Goal: Task Accomplishment & Management: Use online tool/utility

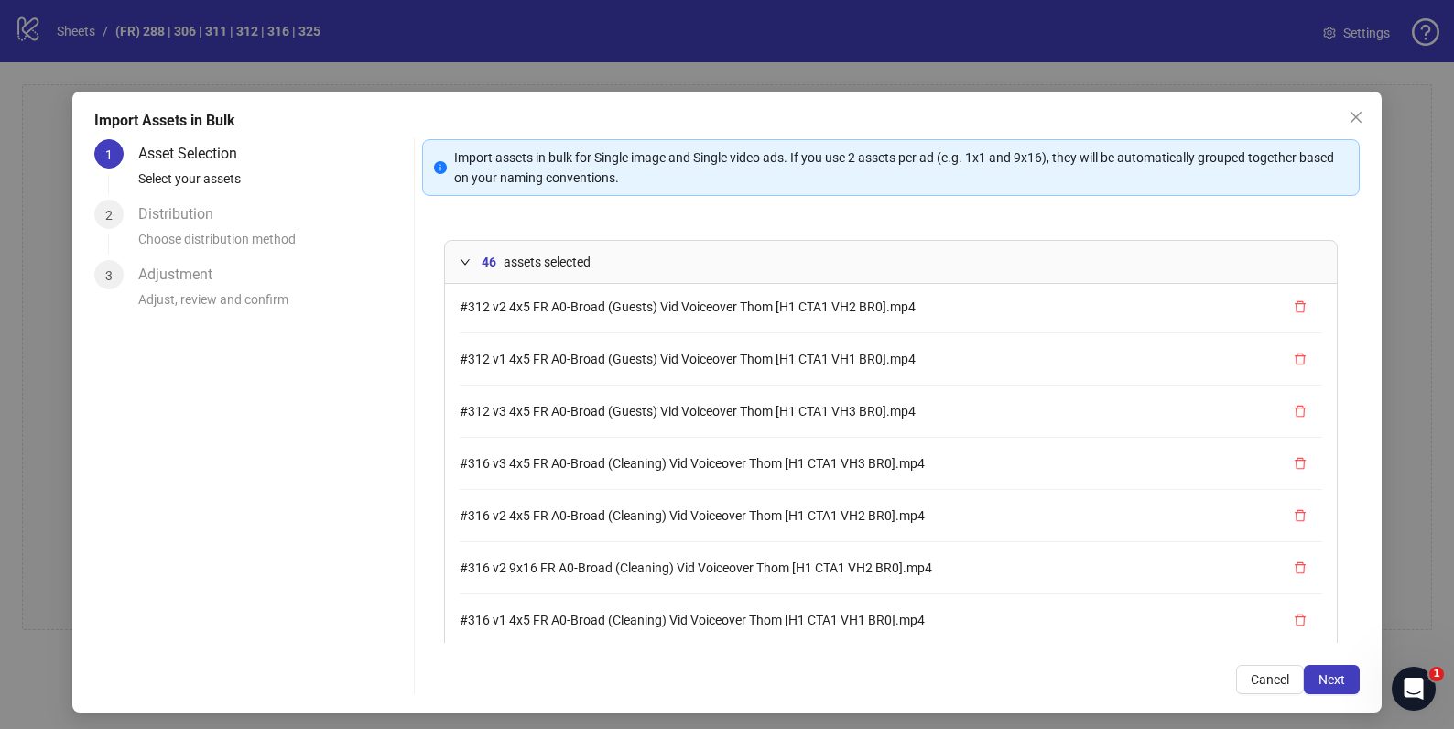
scroll to position [1896, 0]
click at [1318, 685] on span "Next" at bounding box center [1331, 679] width 27 height 15
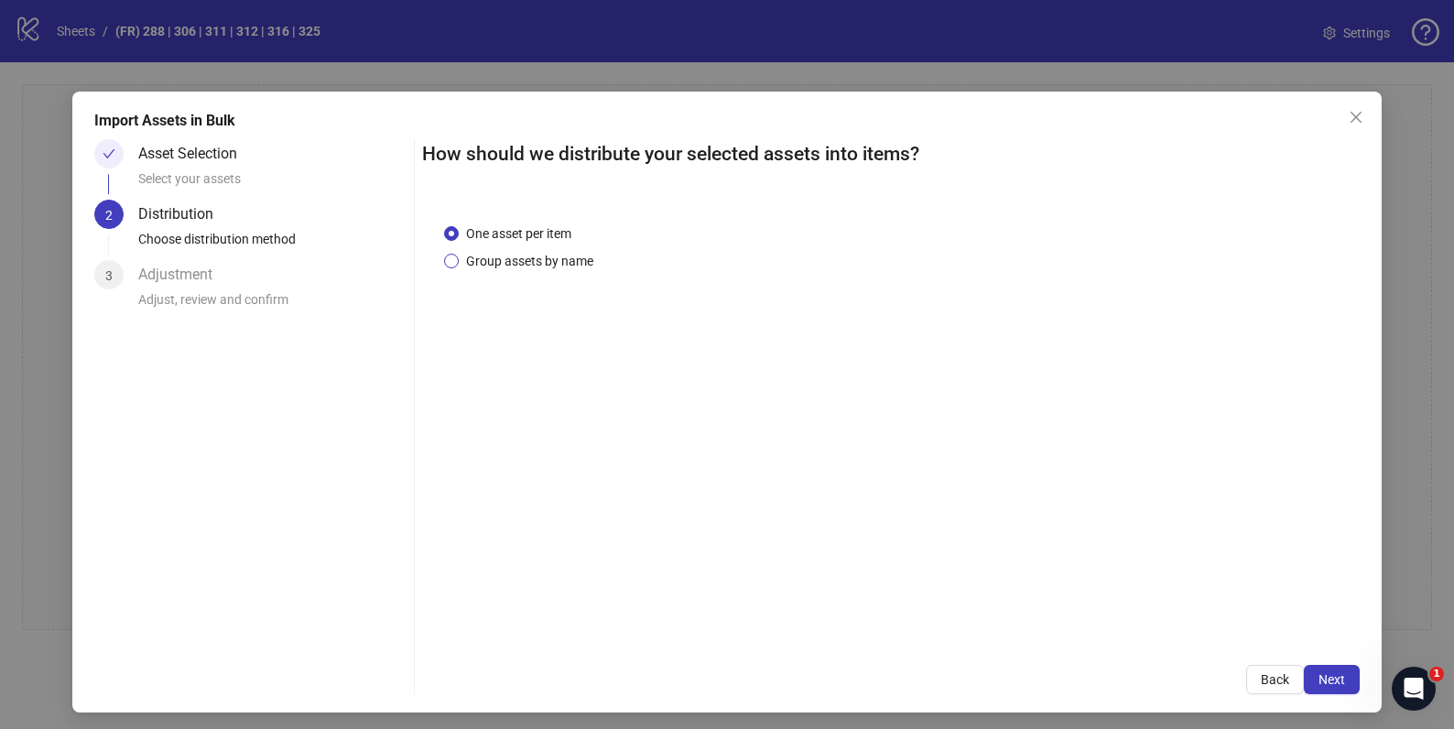
click at [515, 266] on span "Group assets by name" at bounding box center [530, 261] width 142 height 20
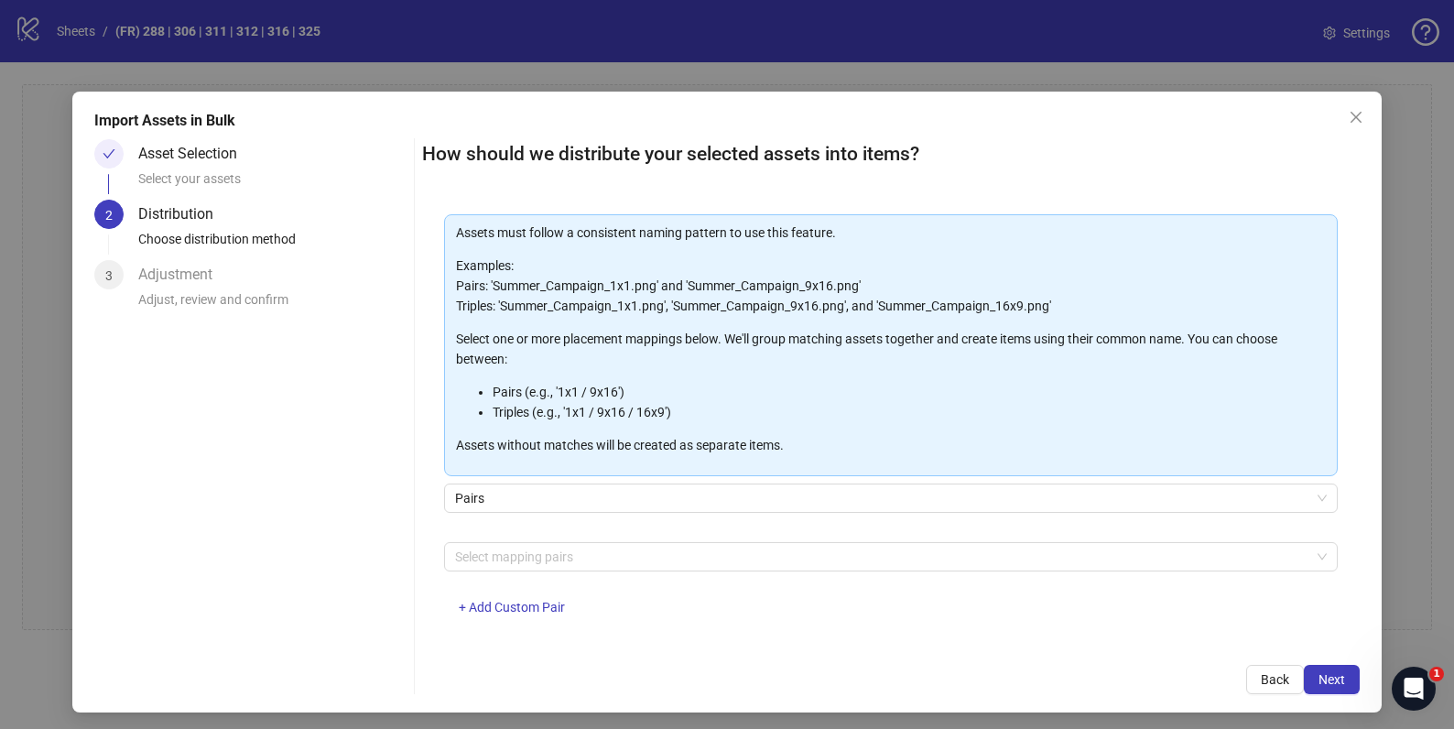
scroll to position [94, 0]
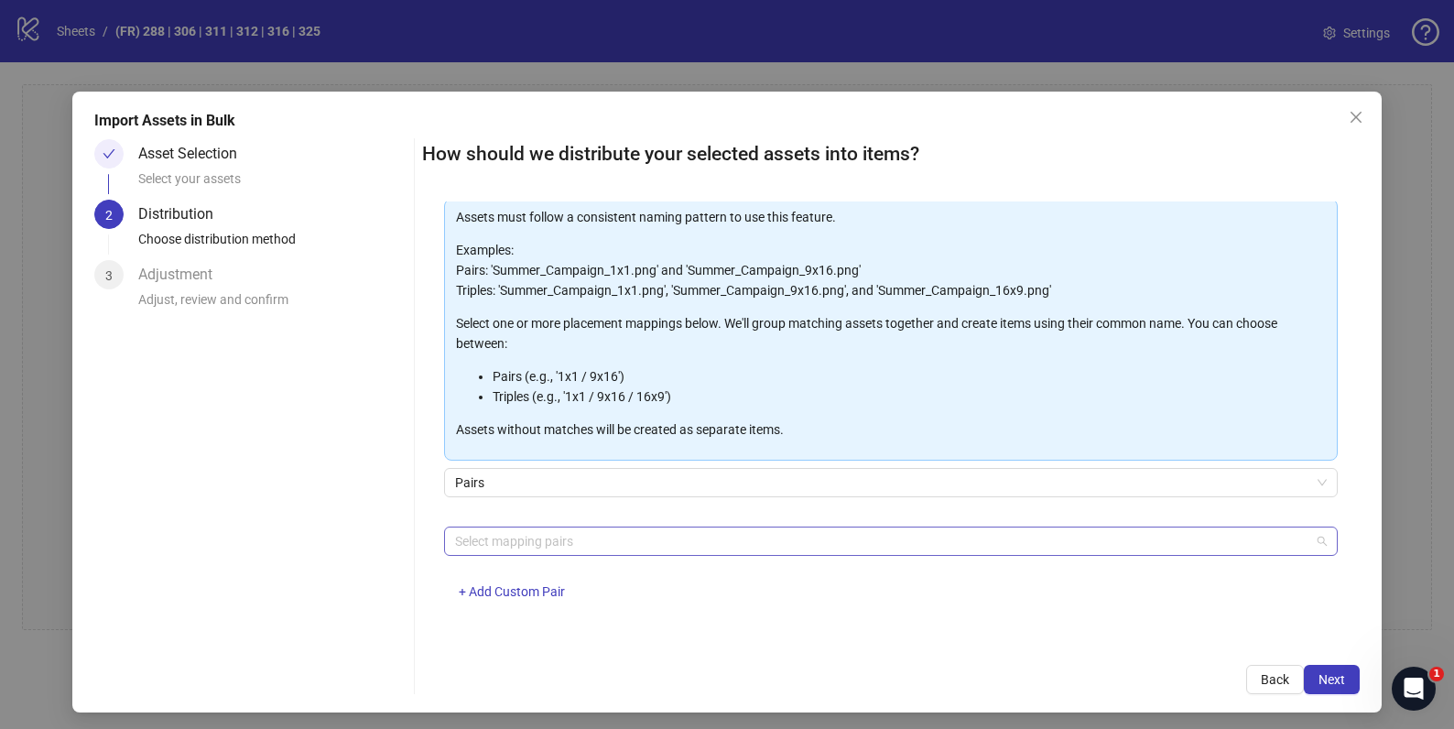
click at [614, 541] on div at bounding box center [881, 541] width 866 height 26
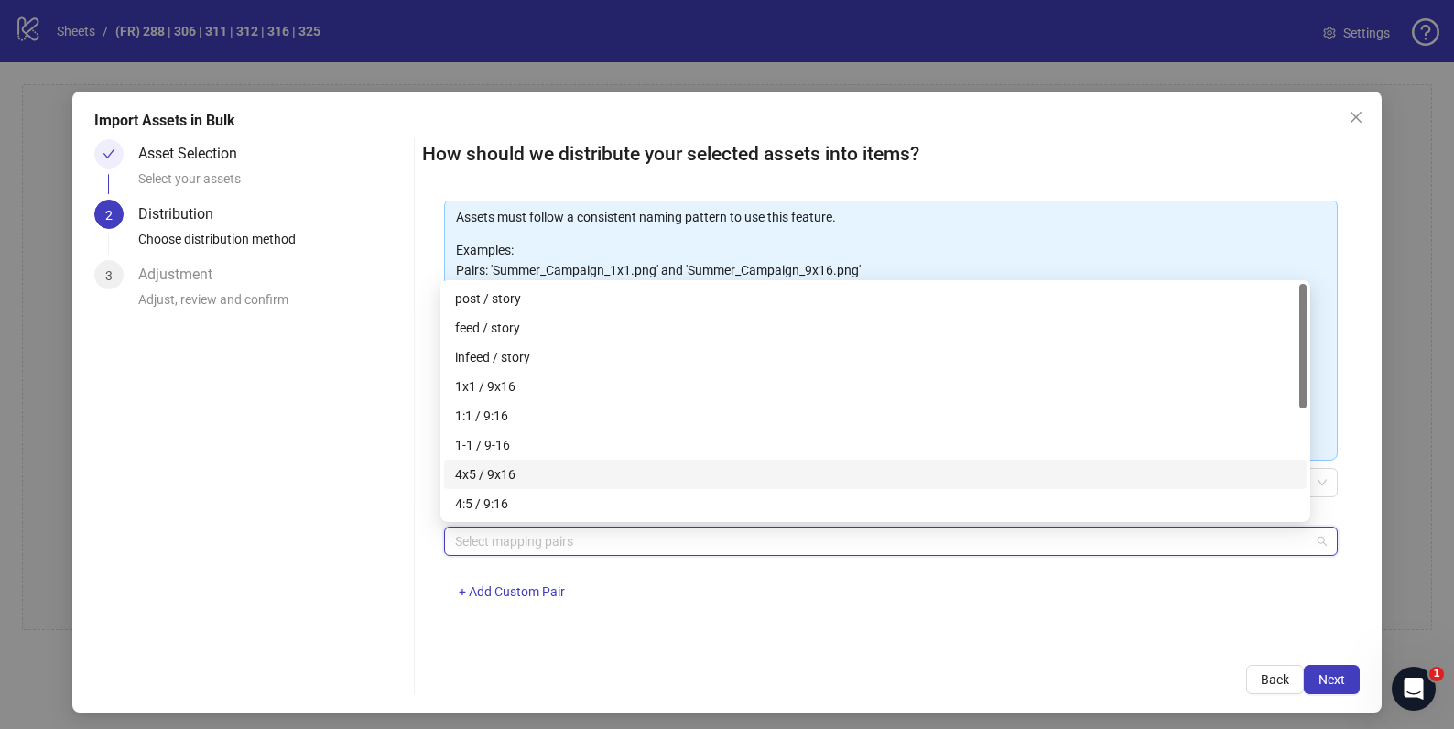
click at [603, 467] on div "4x5 / 9x16" at bounding box center [875, 474] width 841 height 20
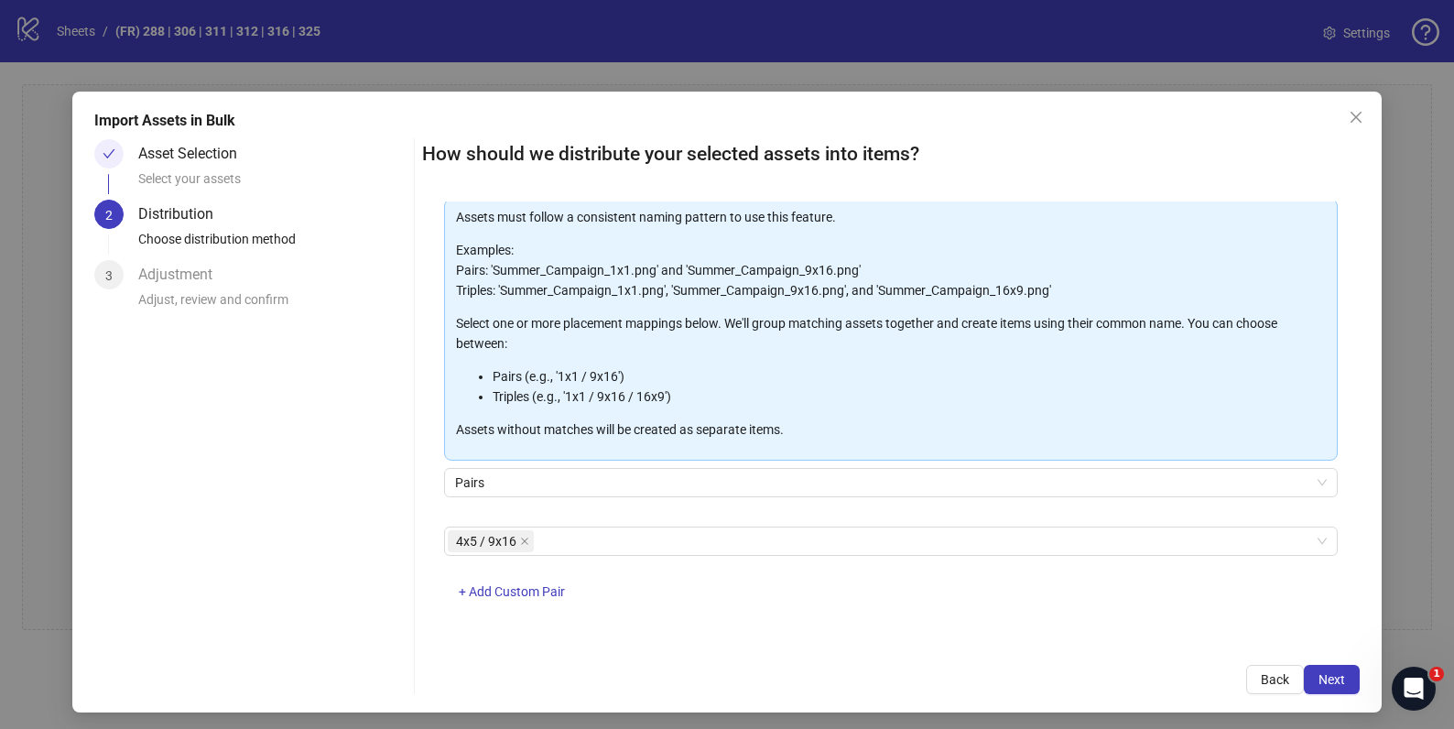
click at [663, 641] on div "One asset per item Group assets by name Assets must follow a consistent naming …" at bounding box center [890, 422] width 937 height 442
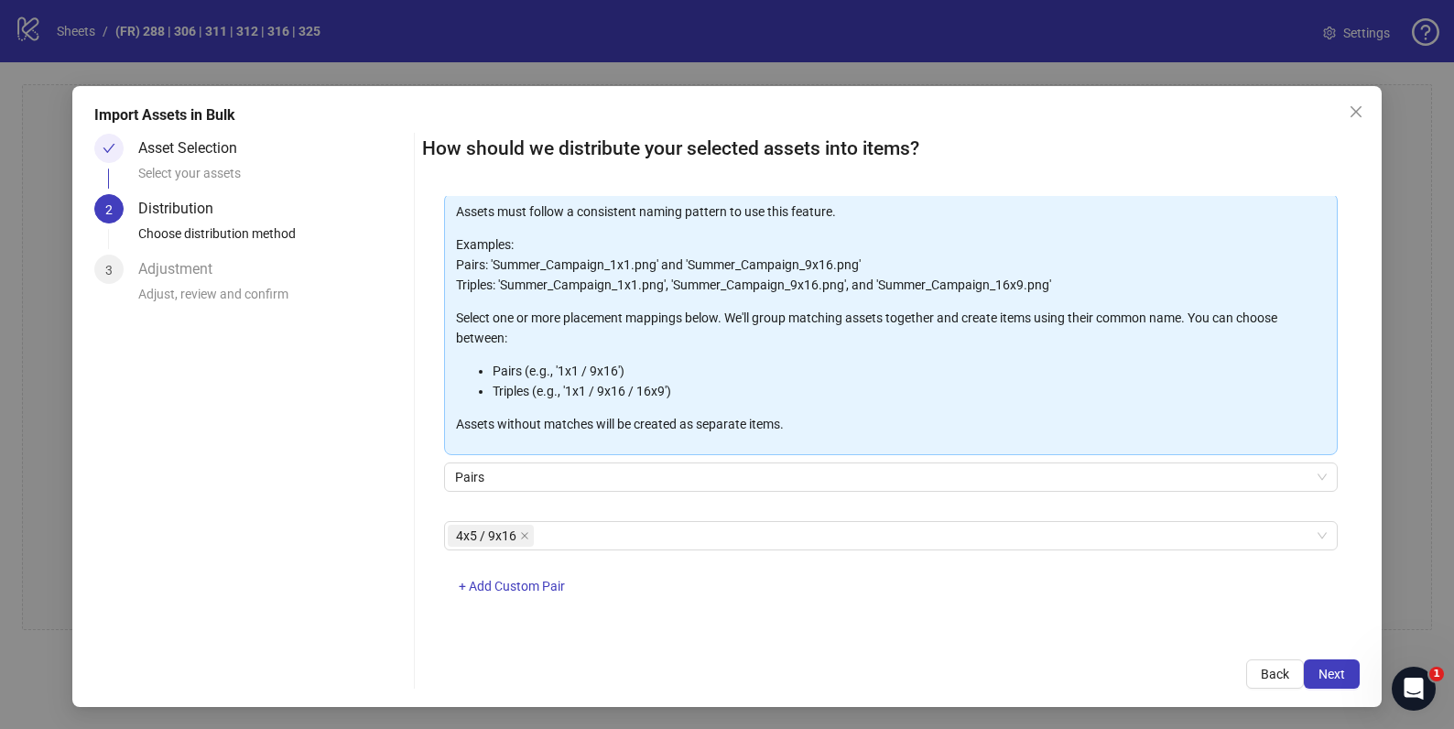
scroll to position [5, 0]
click at [1318, 672] on span "Next" at bounding box center [1331, 674] width 27 height 15
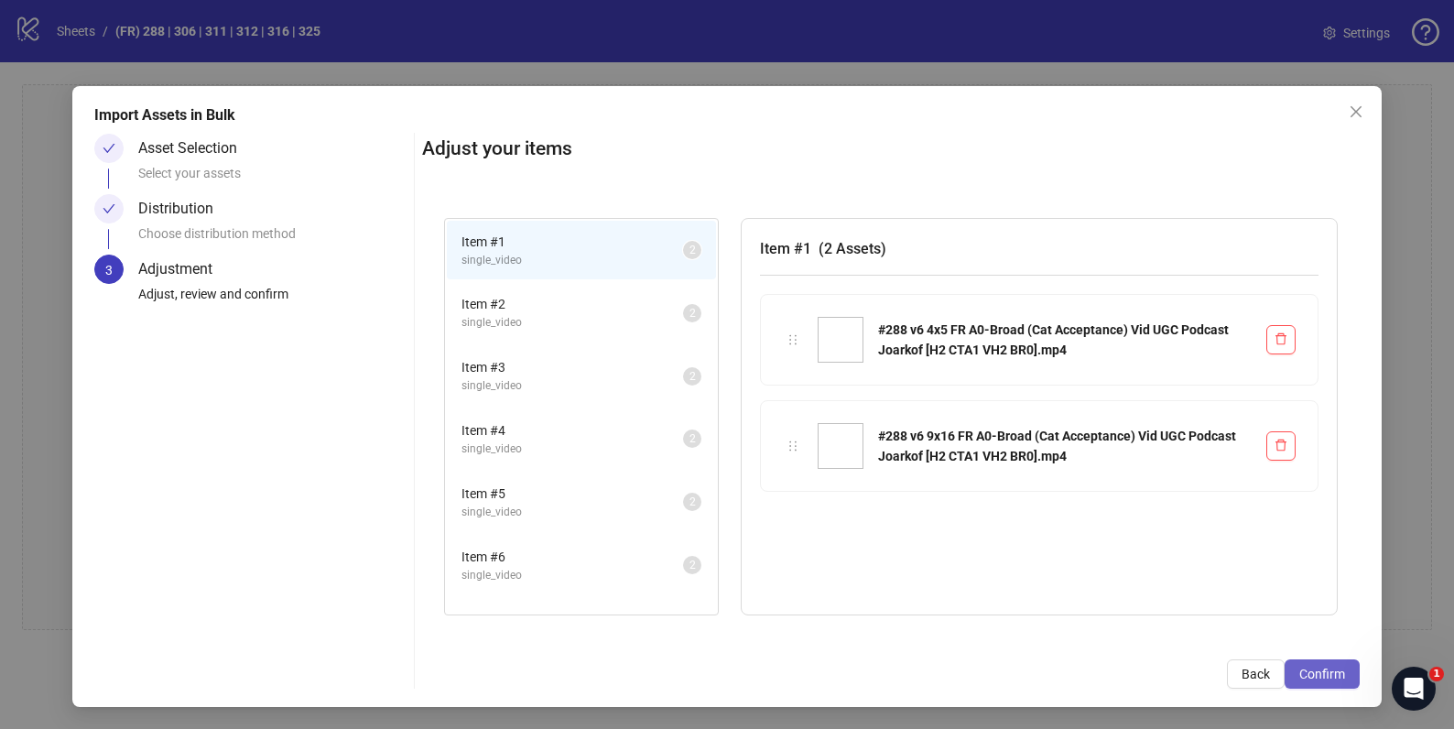
click at [1300, 676] on span "Confirm" at bounding box center [1322, 674] width 46 height 15
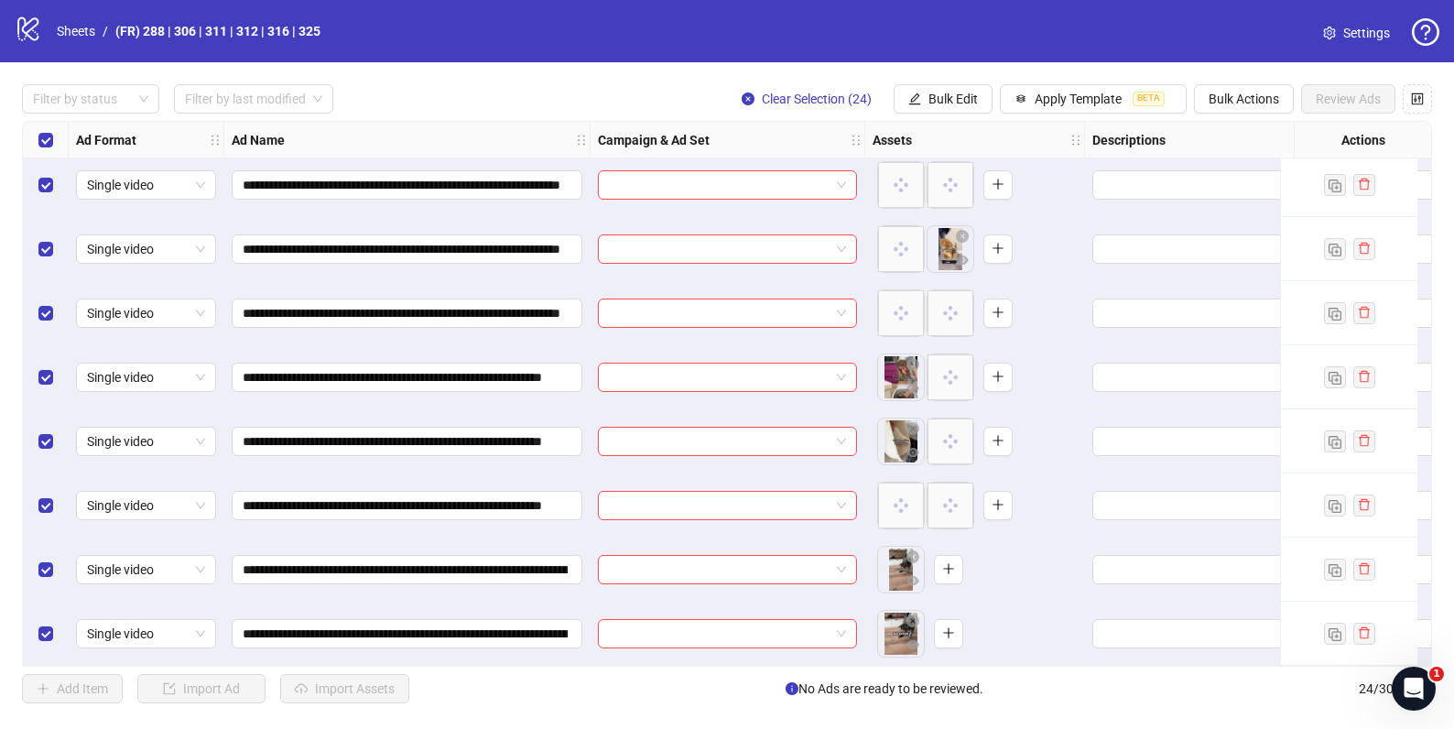
scroll to position [1038, 0]
click at [947, 566] on icon "plus" at bounding box center [948, 568] width 13 height 13
click at [949, 564] on icon "plus" at bounding box center [948, 569] width 1 height 10
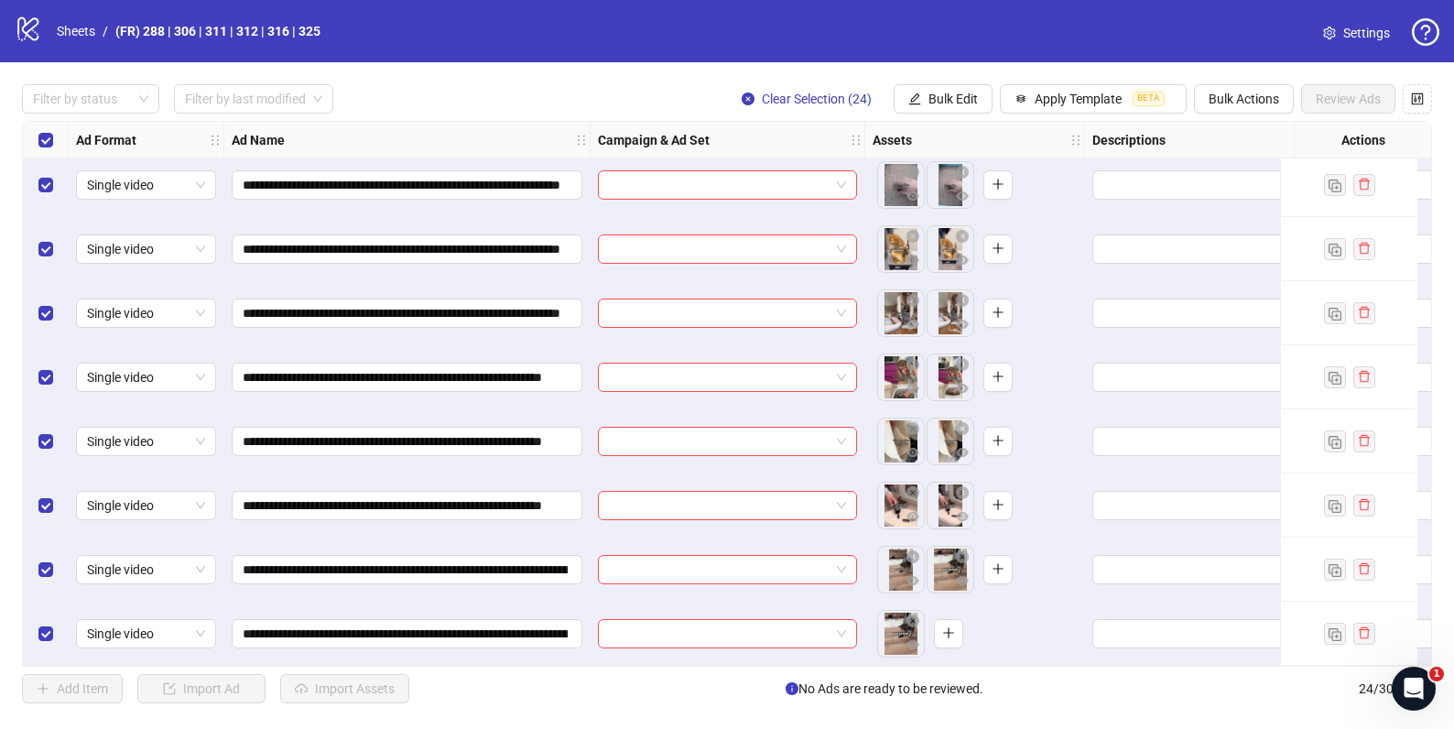
click at [36, 144] on div "Select all rows" at bounding box center [46, 140] width 46 height 37
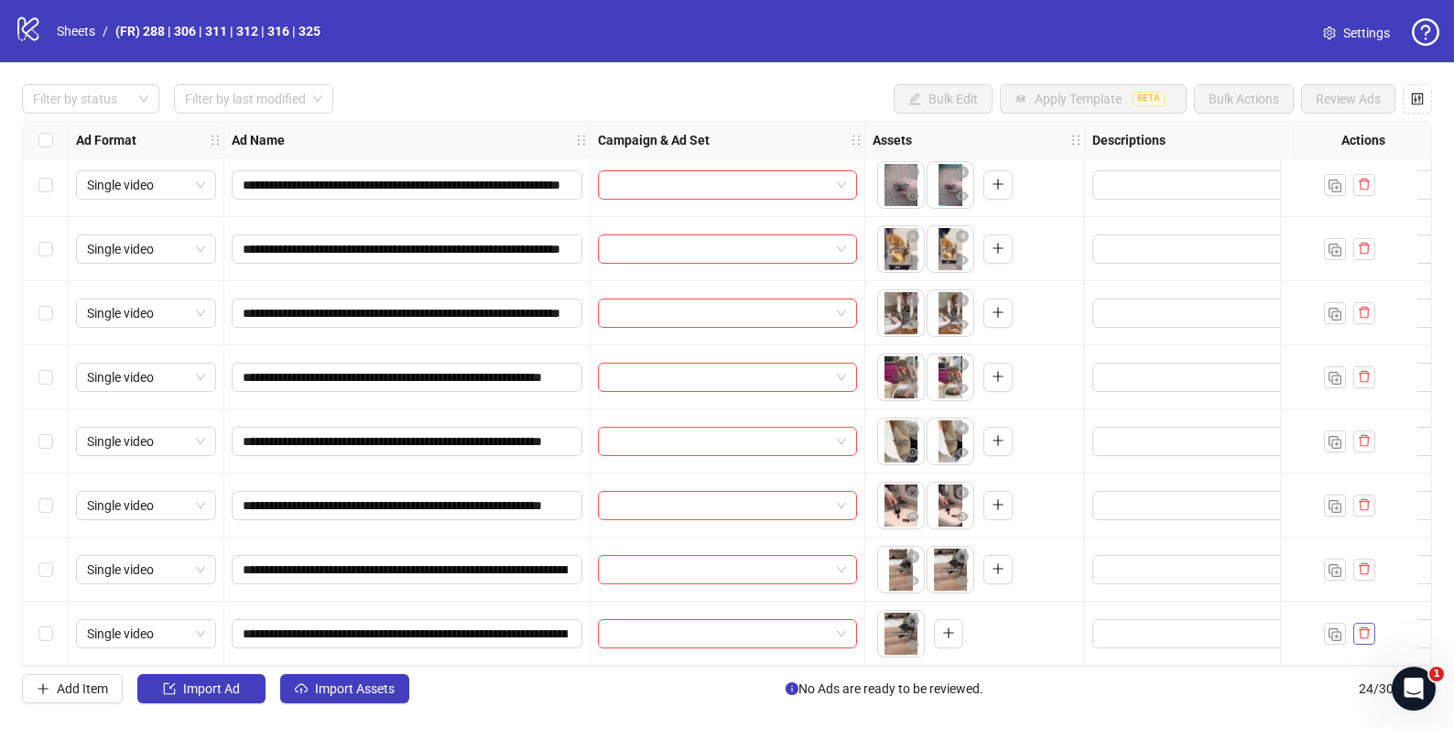
click at [1363, 626] on icon "delete" at bounding box center [1364, 632] width 13 height 13
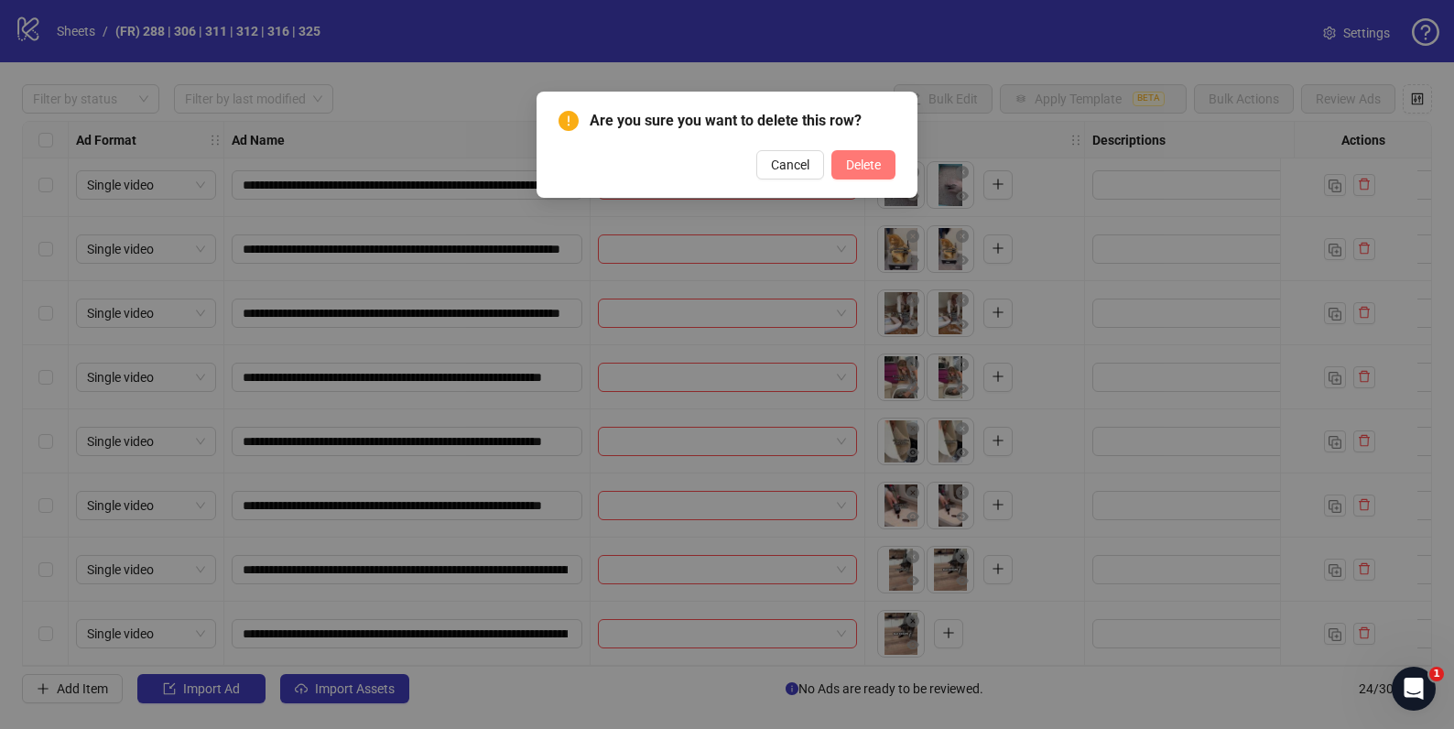
click at [859, 163] on span "Delete" at bounding box center [863, 164] width 35 height 15
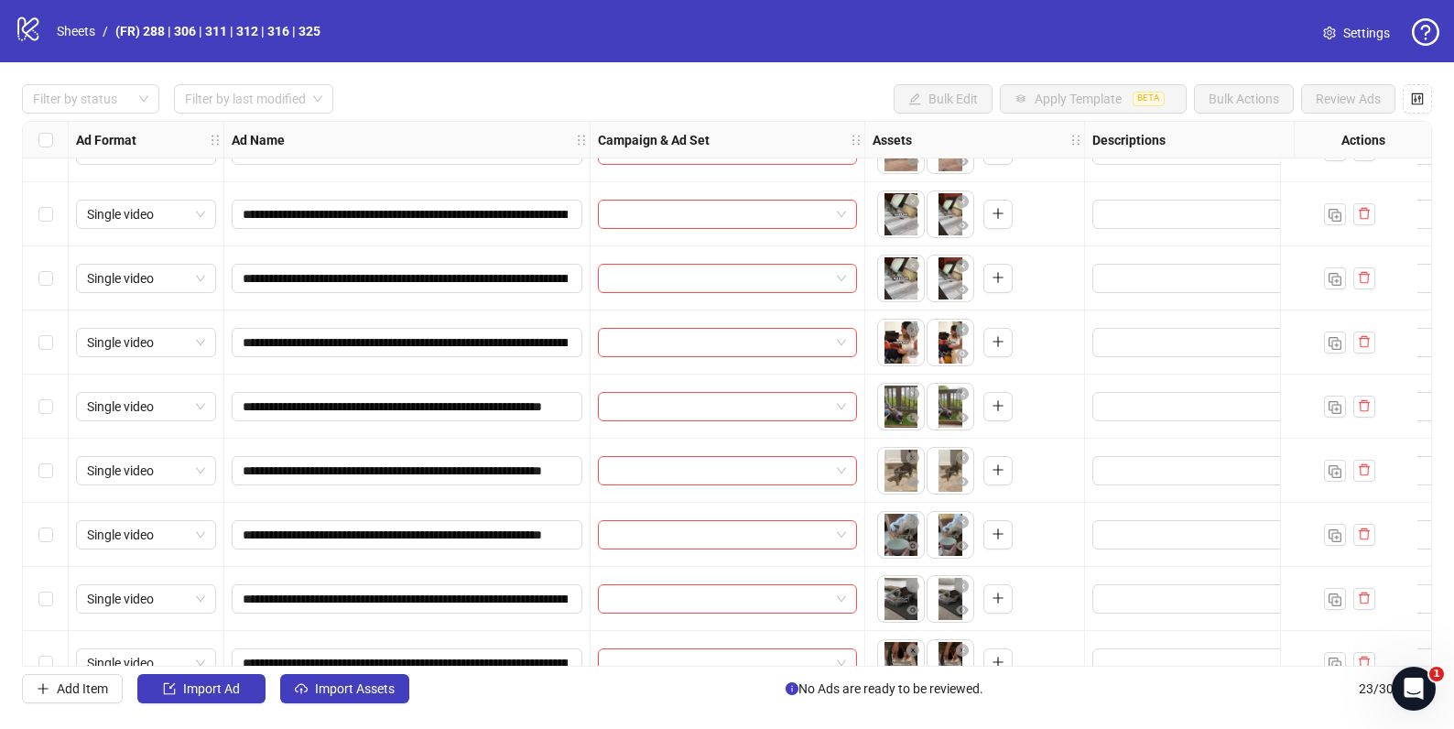
scroll to position [231, 0]
